Goal: Task Accomplishment & Management: Manage account settings

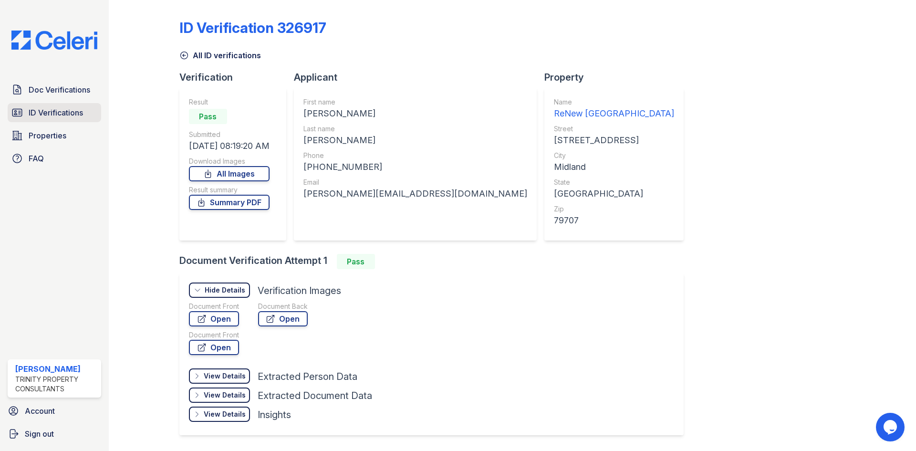
click at [56, 109] on span "ID Verifications" at bounding box center [56, 112] width 54 height 11
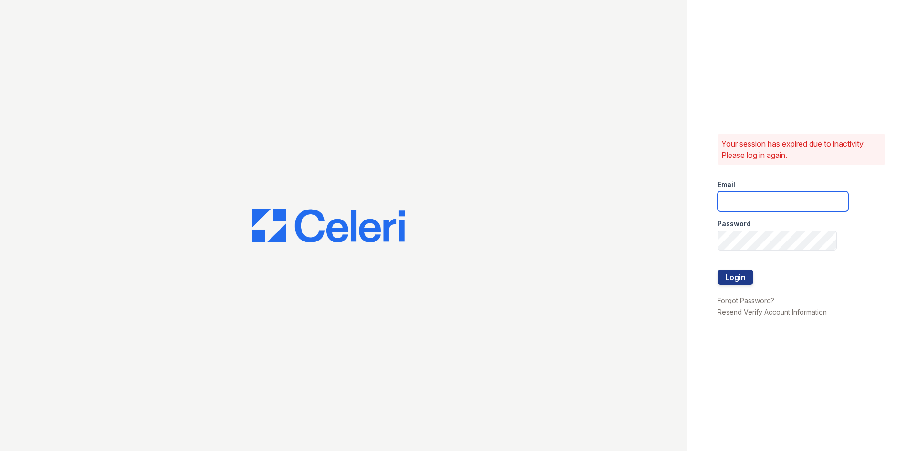
click at [756, 196] on input "email" at bounding box center [783, 201] width 131 height 20
type input "[EMAIL_ADDRESS][DOMAIN_NAME]"
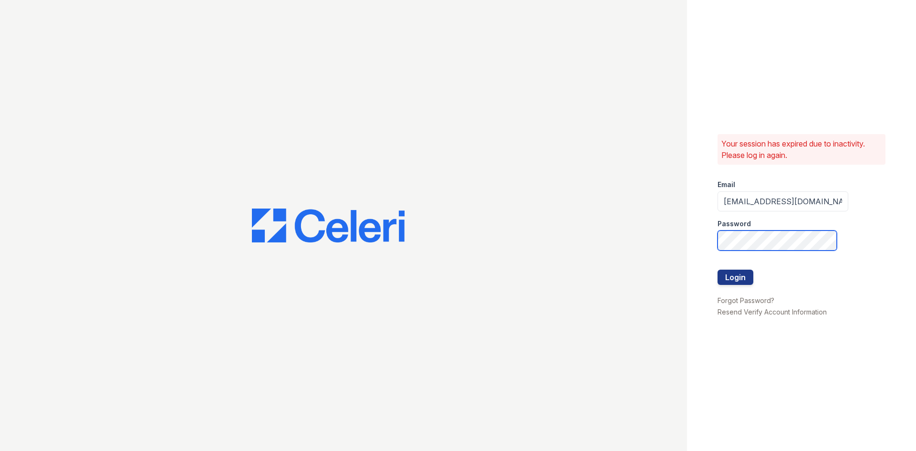
click at [718, 270] on button "Login" at bounding box center [736, 277] width 36 height 15
